Goal: Navigation & Orientation: Find specific page/section

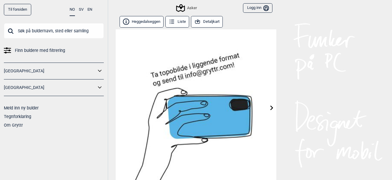
click at [146, 24] on button "Heggedalseggen" at bounding box center [141, 22] width 44 height 12
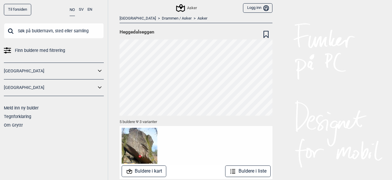
click at [241, 172] on button "Buldere i liste" at bounding box center [247, 172] width 45 height 12
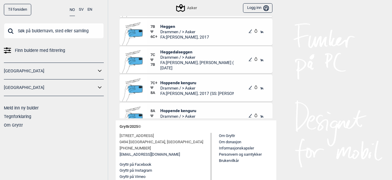
scroll to position [57, 0]
click at [170, 83] on span "Hoppende kenguru" at bounding box center [197, 82] width 74 height 5
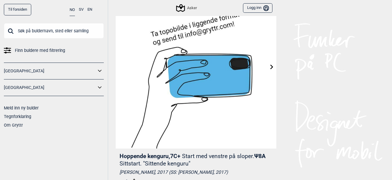
scroll to position [39, 0]
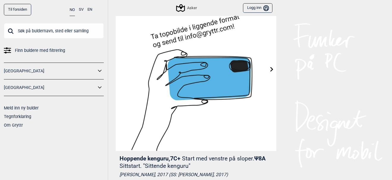
click at [270, 71] on icon at bounding box center [271, 69] width 3 height 5
